Goal: Task Accomplishment & Management: Manage account settings

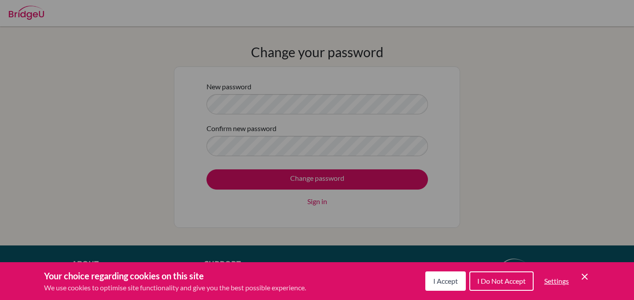
click at [580, 275] on icon "Cookie Control Close Icon" at bounding box center [585, 277] width 11 height 11
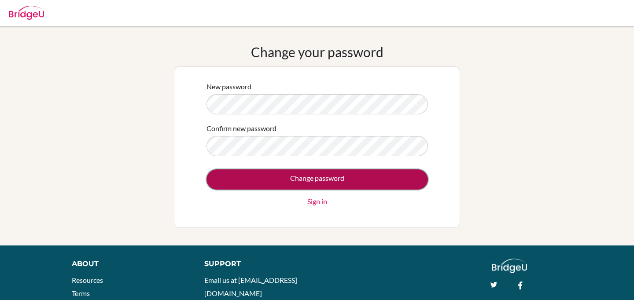
click at [266, 180] on input "Change password" at bounding box center [318, 180] width 222 height 20
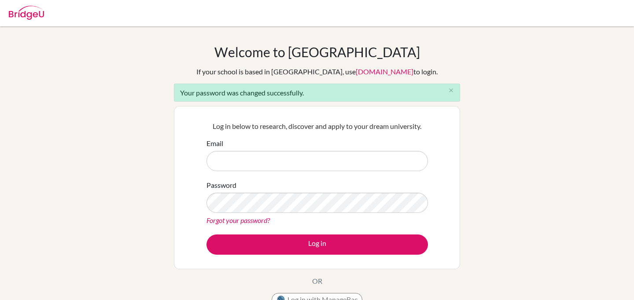
click at [270, 162] on input "Email" at bounding box center [318, 161] width 222 height 20
type input "[EMAIL_ADDRESS][DOMAIN_NAME]"
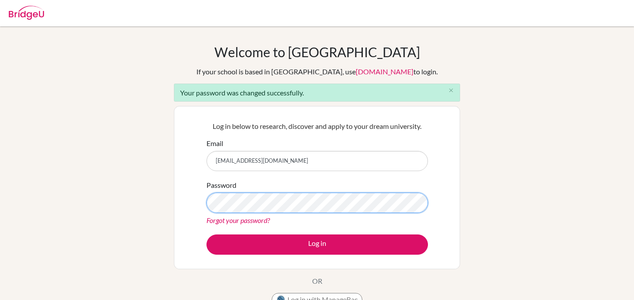
click at [207, 235] on button "Log in" at bounding box center [318, 245] width 222 height 20
